Goal: Check status: Check status

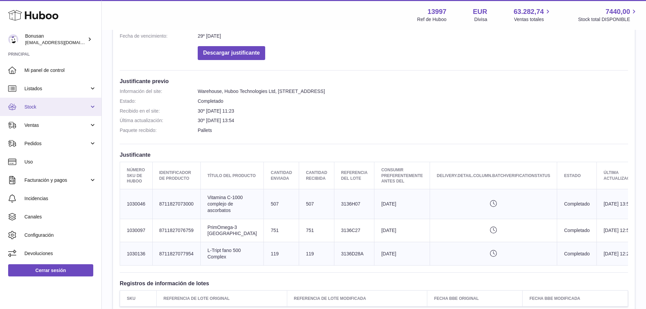
scroll to position [136, 0]
click at [26, 107] on span "Stock" at bounding box center [56, 107] width 65 height 6
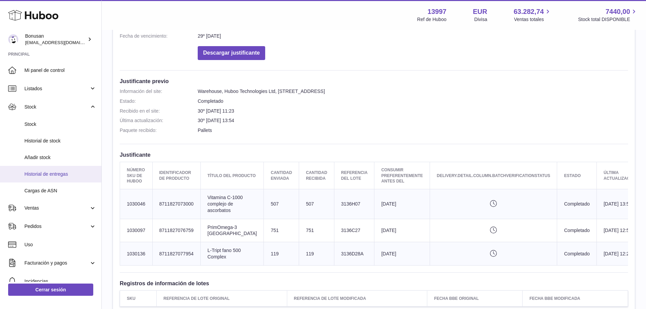
click at [54, 174] on span "Historial de entregas" at bounding box center [60, 174] width 72 height 6
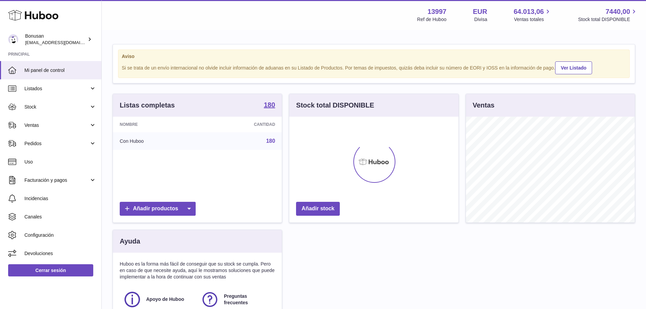
scroll to position [106, 169]
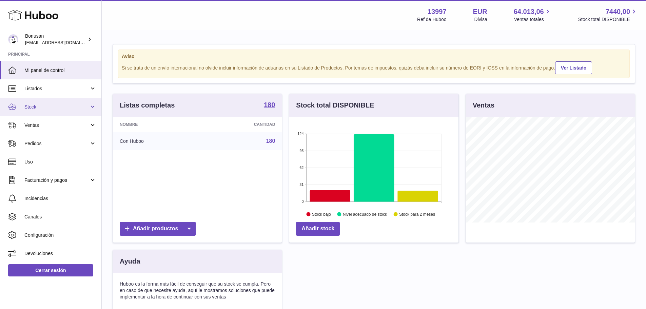
click at [93, 107] on link "Stock" at bounding box center [50, 107] width 101 height 18
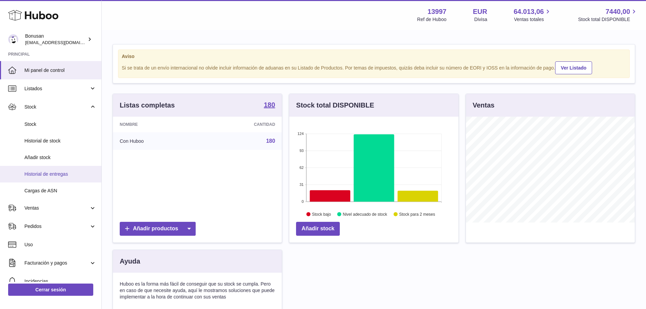
click at [55, 176] on span "Historial de entregas" at bounding box center [60, 174] width 72 height 6
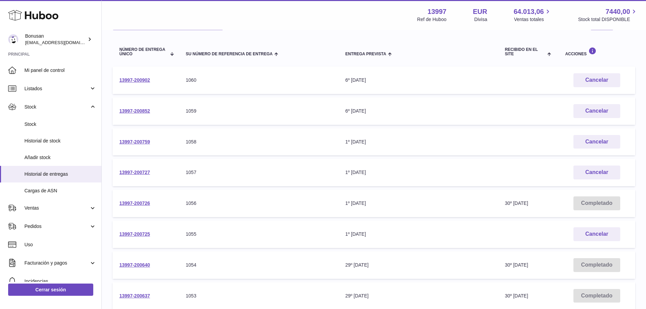
scroll to position [102, 0]
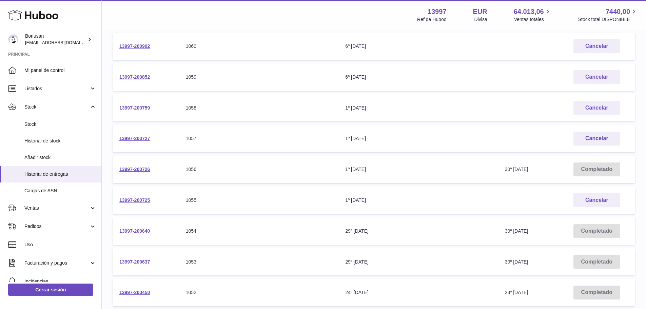
click at [132, 232] on link "13997-200640" at bounding box center [134, 230] width 31 height 5
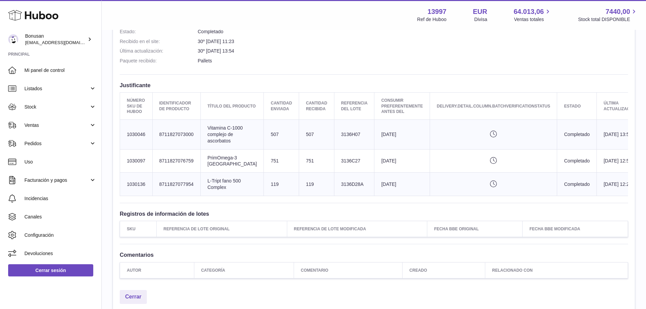
scroll to position [137, 0]
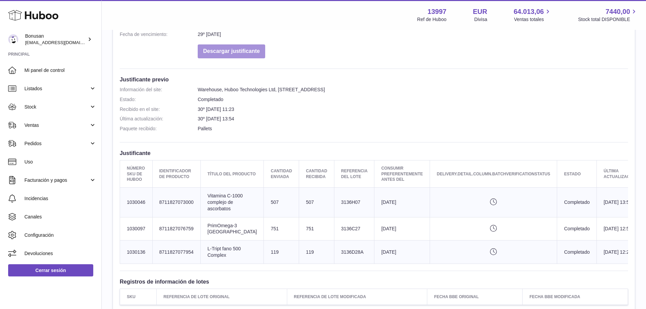
click at [236, 50] on button "Descargar justificante" at bounding box center [231, 51] width 67 height 14
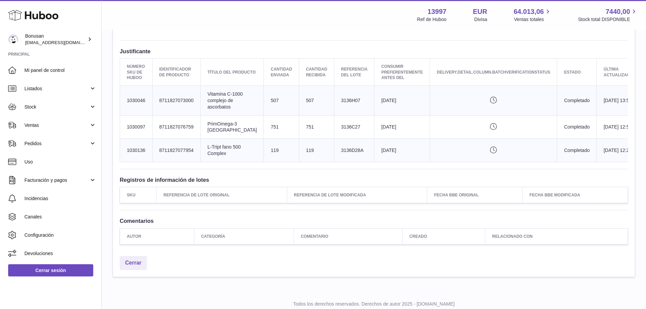
scroll to position [273, 0]
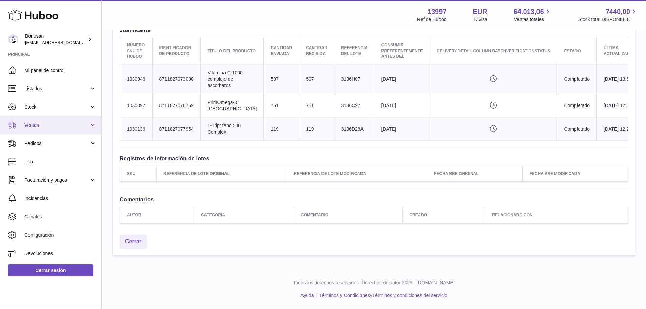
click at [92, 126] on link "Ventas" at bounding box center [50, 125] width 101 height 18
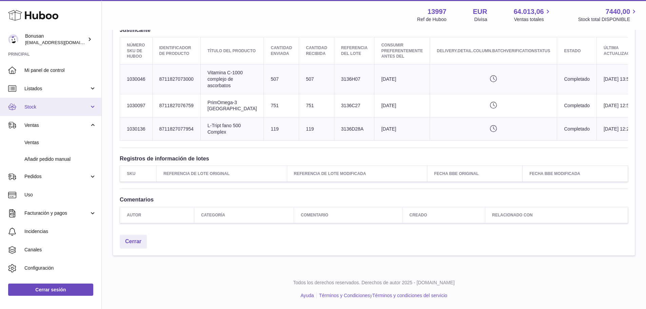
click at [35, 106] on span "Stock" at bounding box center [56, 107] width 65 height 6
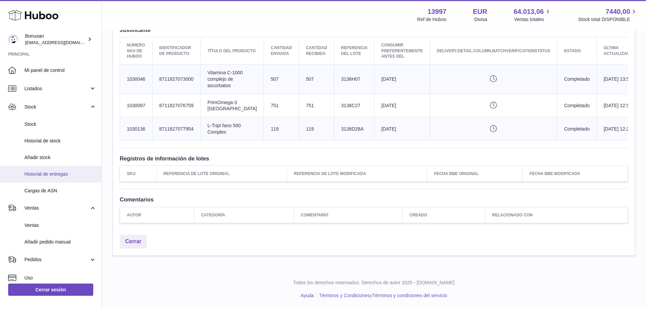
click at [55, 174] on span "Historial de entregas" at bounding box center [60, 174] width 72 height 6
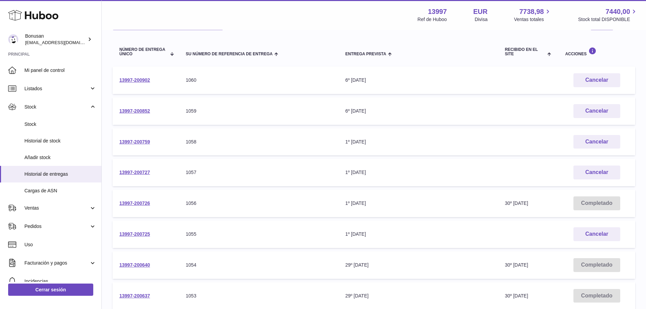
scroll to position [102, 0]
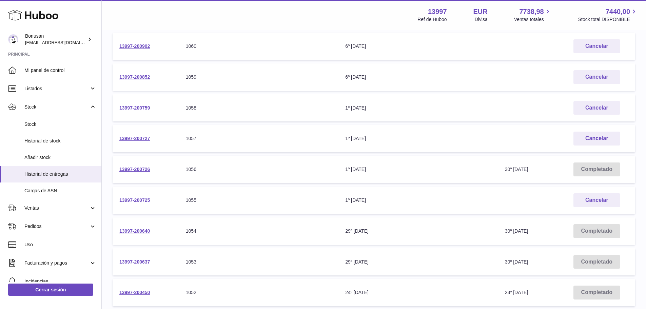
click at [136, 199] on link "13997-200725" at bounding box center [134, 199] width 31 height 5
click at [129, 138] on link "13997-200727" at bounding box center [134, 138] width 31 height 5
click at [138, 106] on link "13997-200759" at bounding box center [134, 107] width 31 height 5
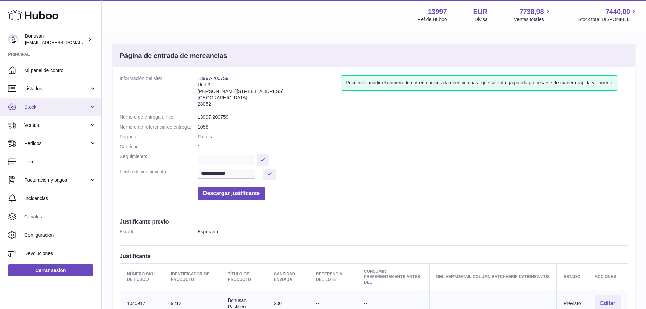
click at [95, 109] on link "Stock" at bounding box center [50, 107] width 101 height 18
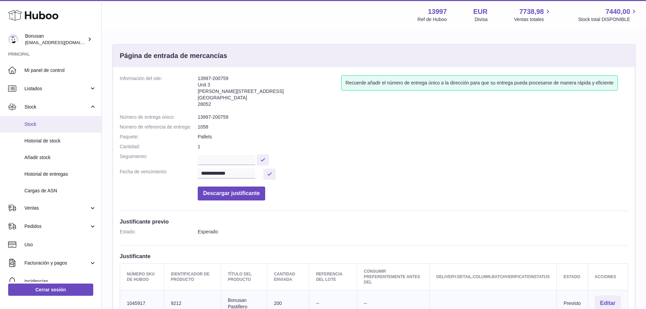
click at [41, 126] on span "Stock" at bounding box center [60, 124] width 72 height 6
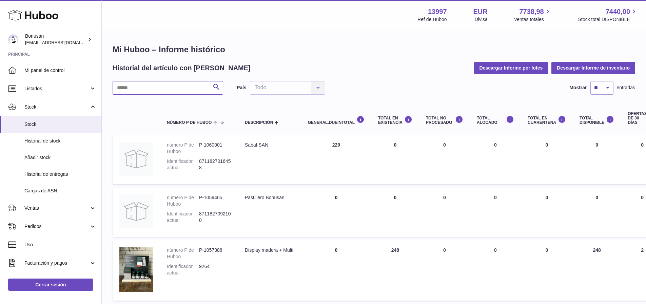
paste input "*******"
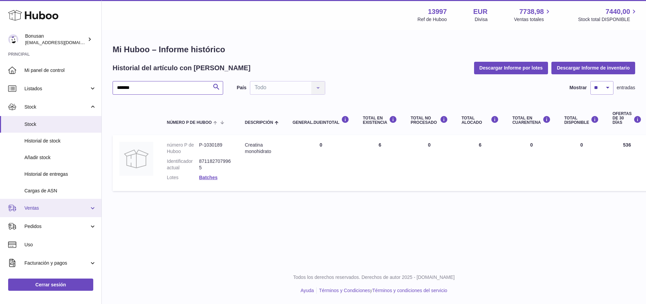
type input "*******"
click at [91, 207] on link "Ventas" at bounding box center [50, 208] width 101 height 18
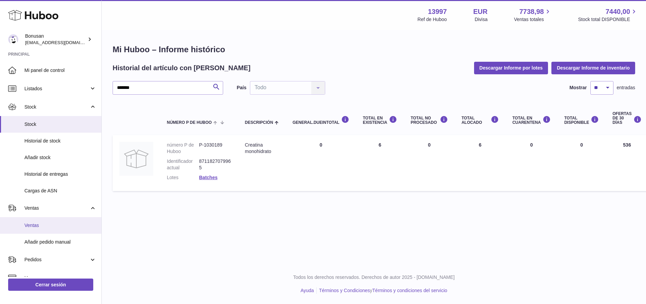
click at [29, 225] on span "Ventas" at bounding box center [60, 225] width 72 height 6
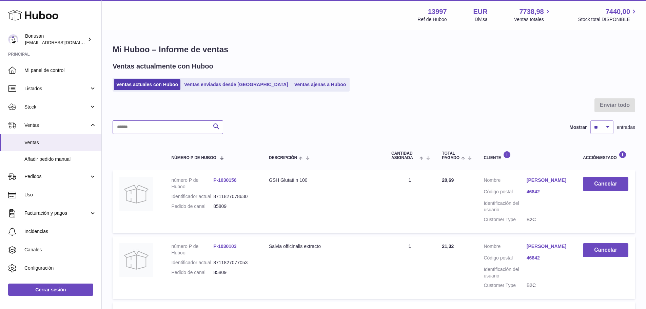
paste input "*******"
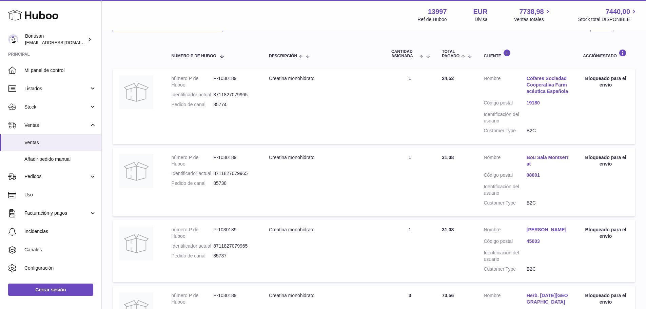
scroll to position [68, 0]
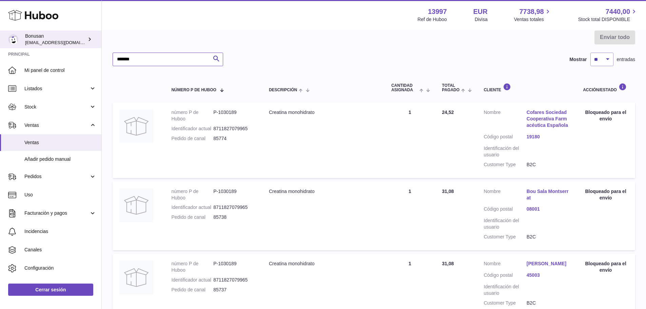
type input "*******"
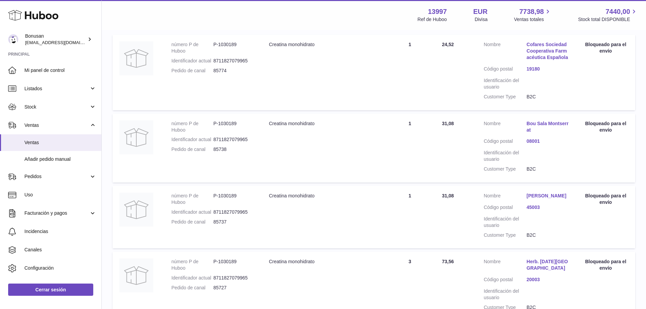
scroll to position [0, 0]
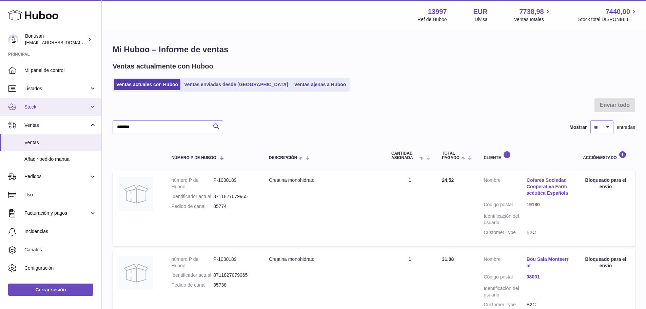
click at [37, 105] on span "Stock" at bounding box center [56, 107] width 65 height 6
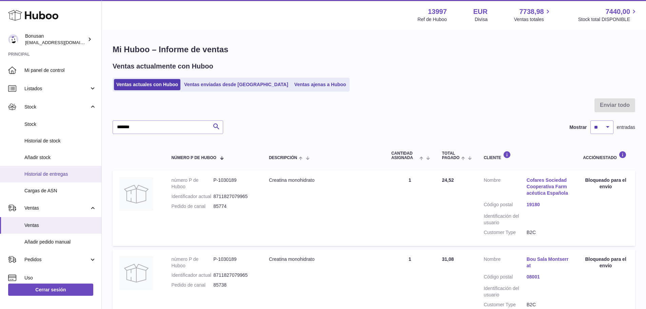
click at [43, 175] on span "Historial de entregas" at bounding box center [60, 174] width 72 height 6
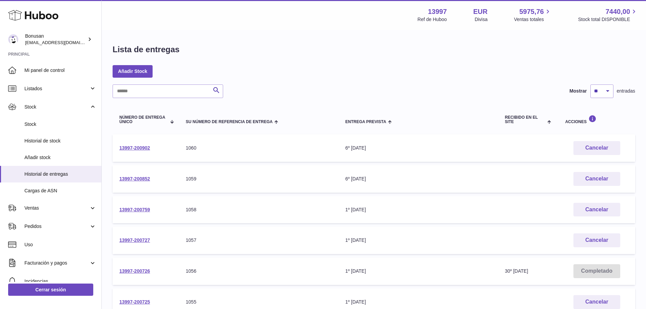
scroll to position [68, 0]
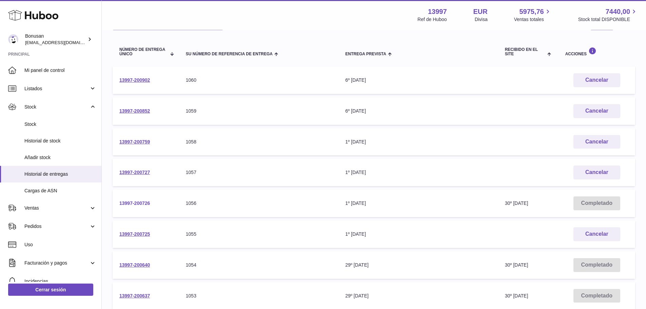
click at [137, 204] on link "13997-200726" at bounding box center [134, 202] width 31 height 5
click at [128, 265] on link "13997-200640" at bounding box center [134, 264] width 31 height 5
click at [139, 204] on link "13997-200726" at bounding box center [134, 202] width 31 height 5
click at [127, 265] on link "13997-200640" at bounding box center [134, 264] width 31 height 5
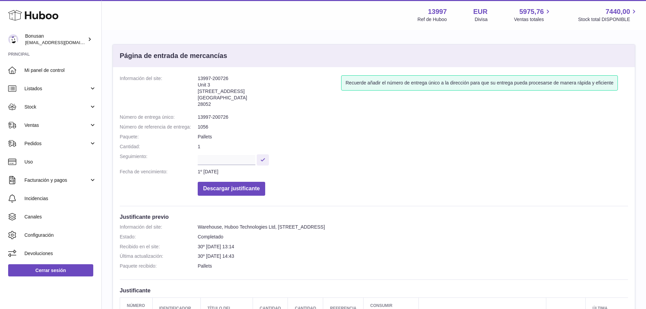
scroll to position [136, 0]
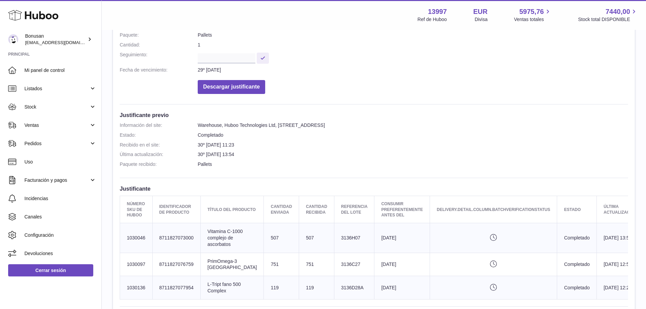
scroll to position [169, 0]
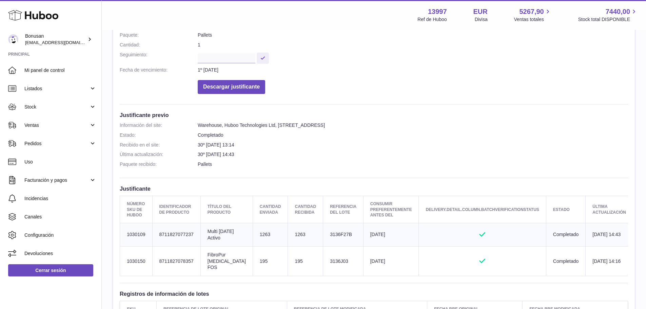
scroll to position [136, 0]
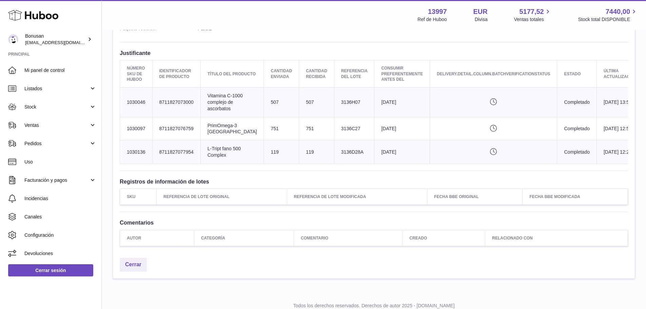
scroll to position [273, 0]
